Goal: Task Accomplishment & Management: Use online tool/utility

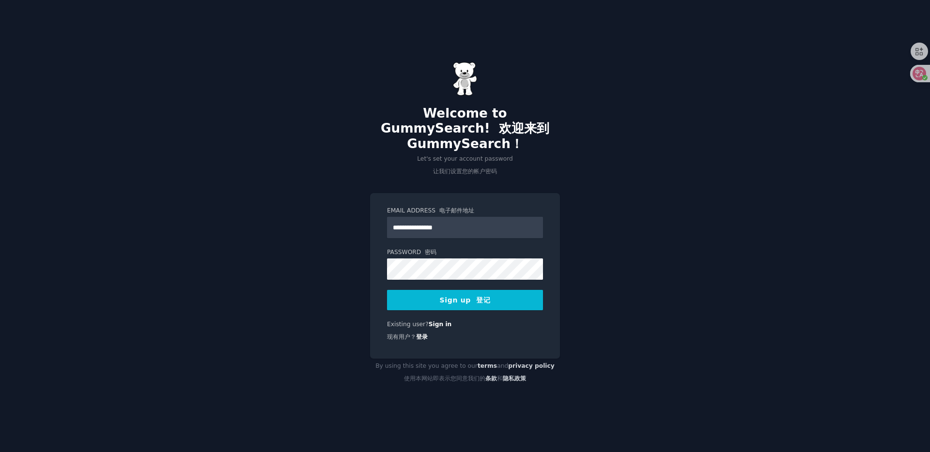
click at [464, 290] on button "Sign up 登记" at bounding box center [465, 300] width 156 height 20
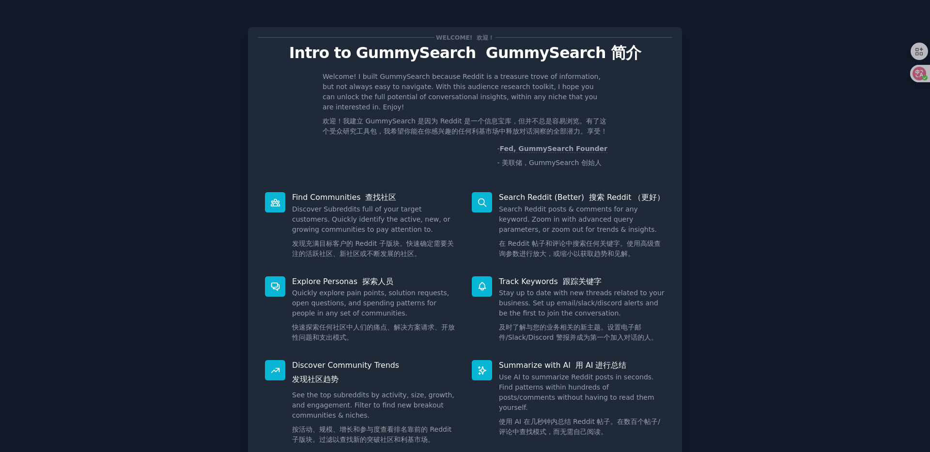
click at [721, 92] on div "Welcome! 欢迎！ Intro to GummySearch GummySearch 简介 Welcome! I built GummySearch b…" at bounding box center [465, 269] width 903 height 510
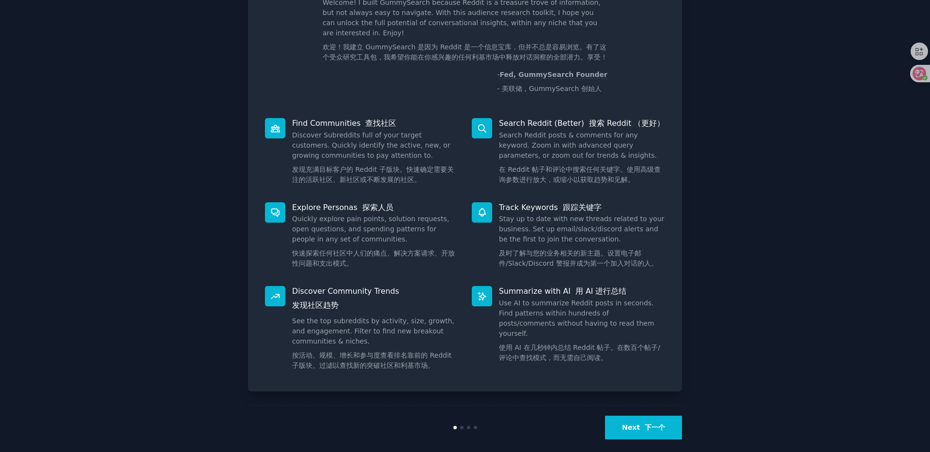
scroll to position [75, 0]
click at [644, 423] on font "下一个" at bounding box center [654, 427] width 20 height 8
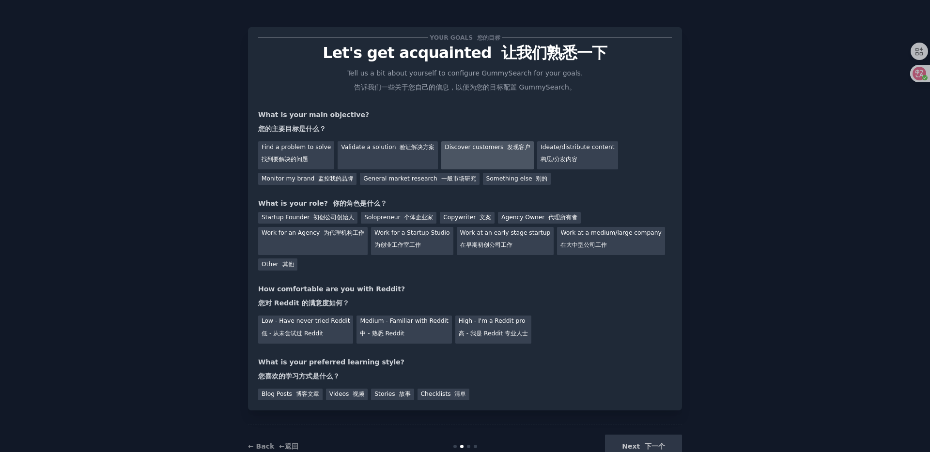
click at [472, 157] on div "Discover customers 发现客户" at bounding box center [487, 155] width 92 height 28
click at [294, 151] on div "Find a problem to solve 找到要解决的问题" at bounding box center [296, 155] width 76 height 28
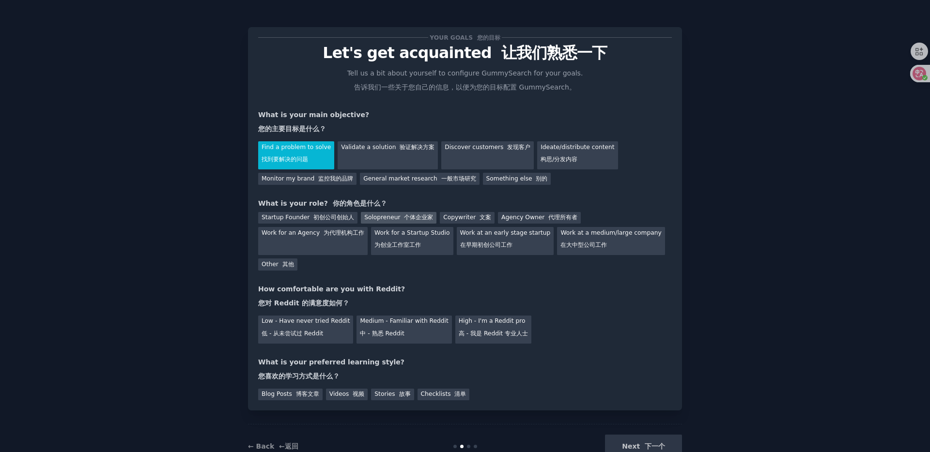
click at [411, 214] on font "个体企业家" at bounding box center [418, 217] width 29 height 7
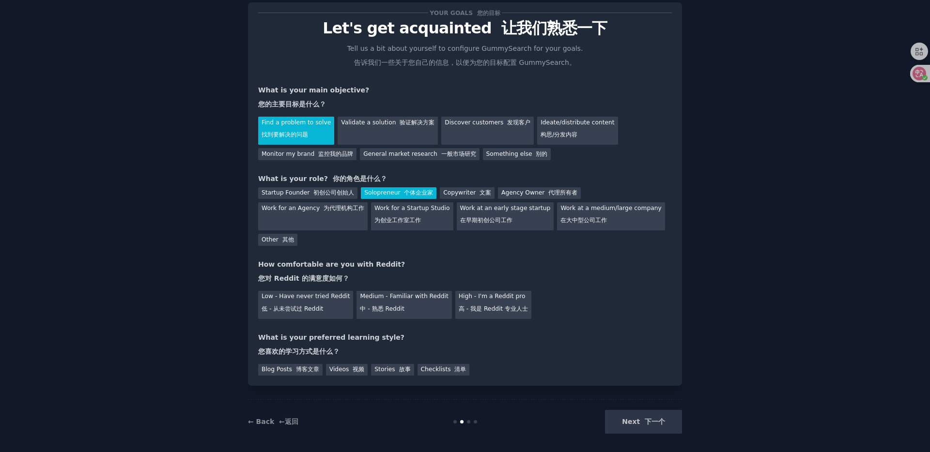
scroll to position [30, 0]
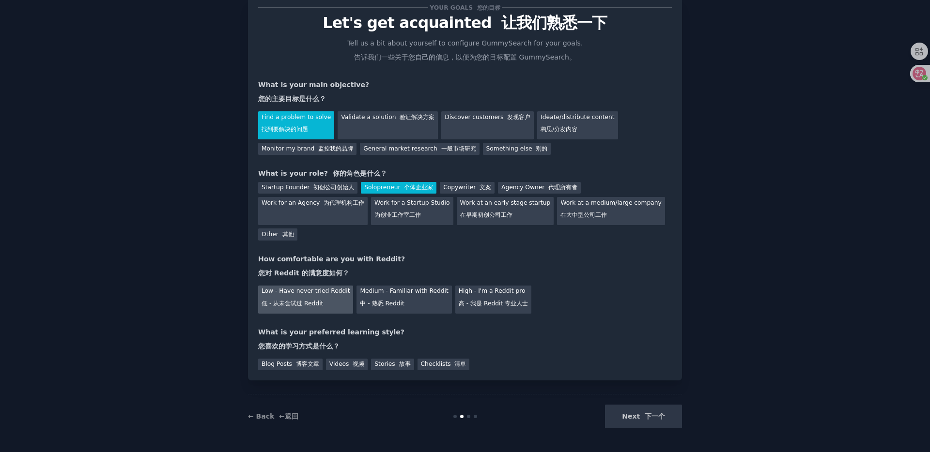
click at [288, 306] on font "低 - 从未尝试过 Reddit" at bounding box center [291, 303] width 61 height 7
click at [304, 365] on font "博客文章" at bounding box center [307, 364] width 23 height 7
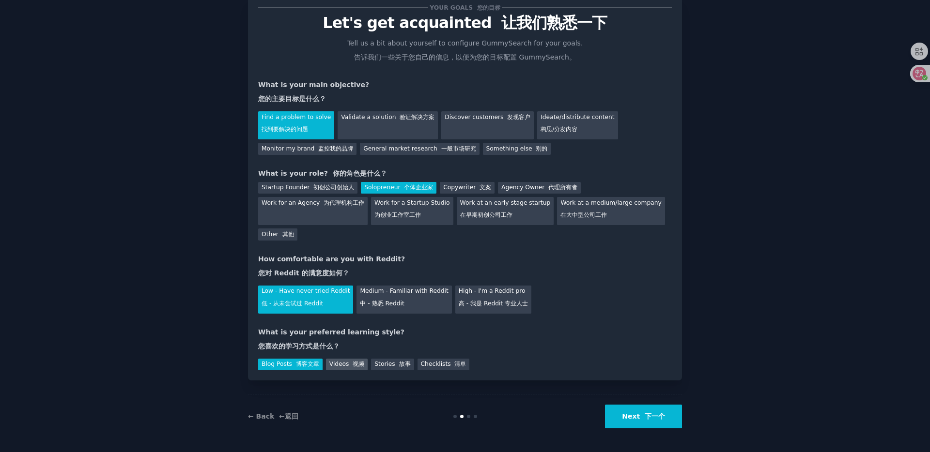
click at [341, 369] on div "Videos 视频" at bounding box center [347, 365] width 42 height 12
click at [310, 363] on font "博客文章" at bounding box center [307, 364] width 23 height 7
click at [643, 422] on button "Next 下一个" at bounding box center [643, 417] width 77 height 24
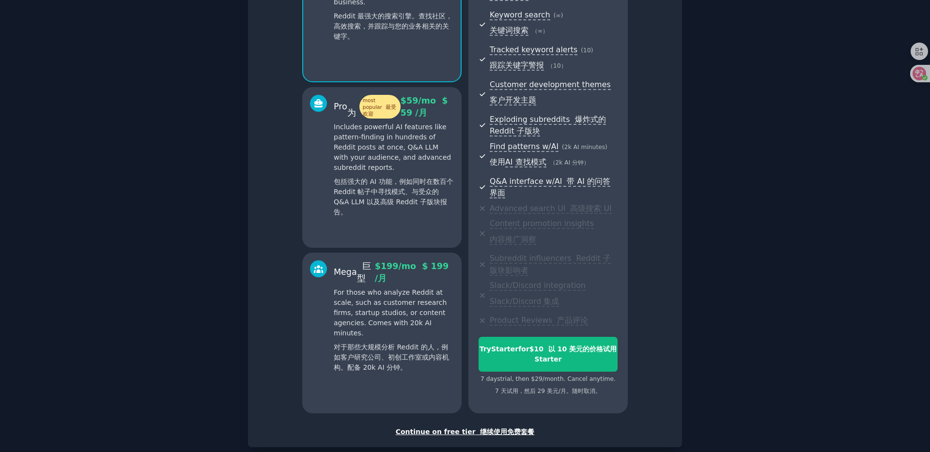
scroll to position [203, 0]
click at [506, 428] on font "继续使用免费套餐" at bounding box center [507, 432] width 54 height 8
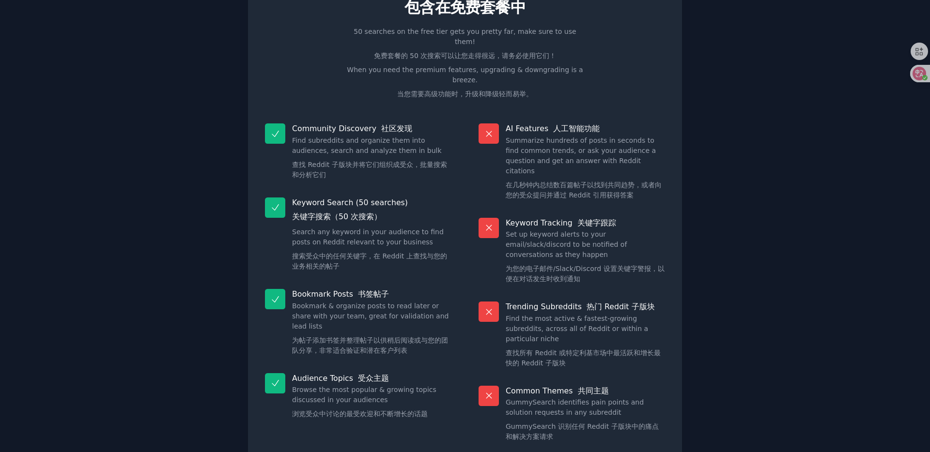
scroll to position [68, 0]
